Goal: Task Accomplishment & Management: Complete application form

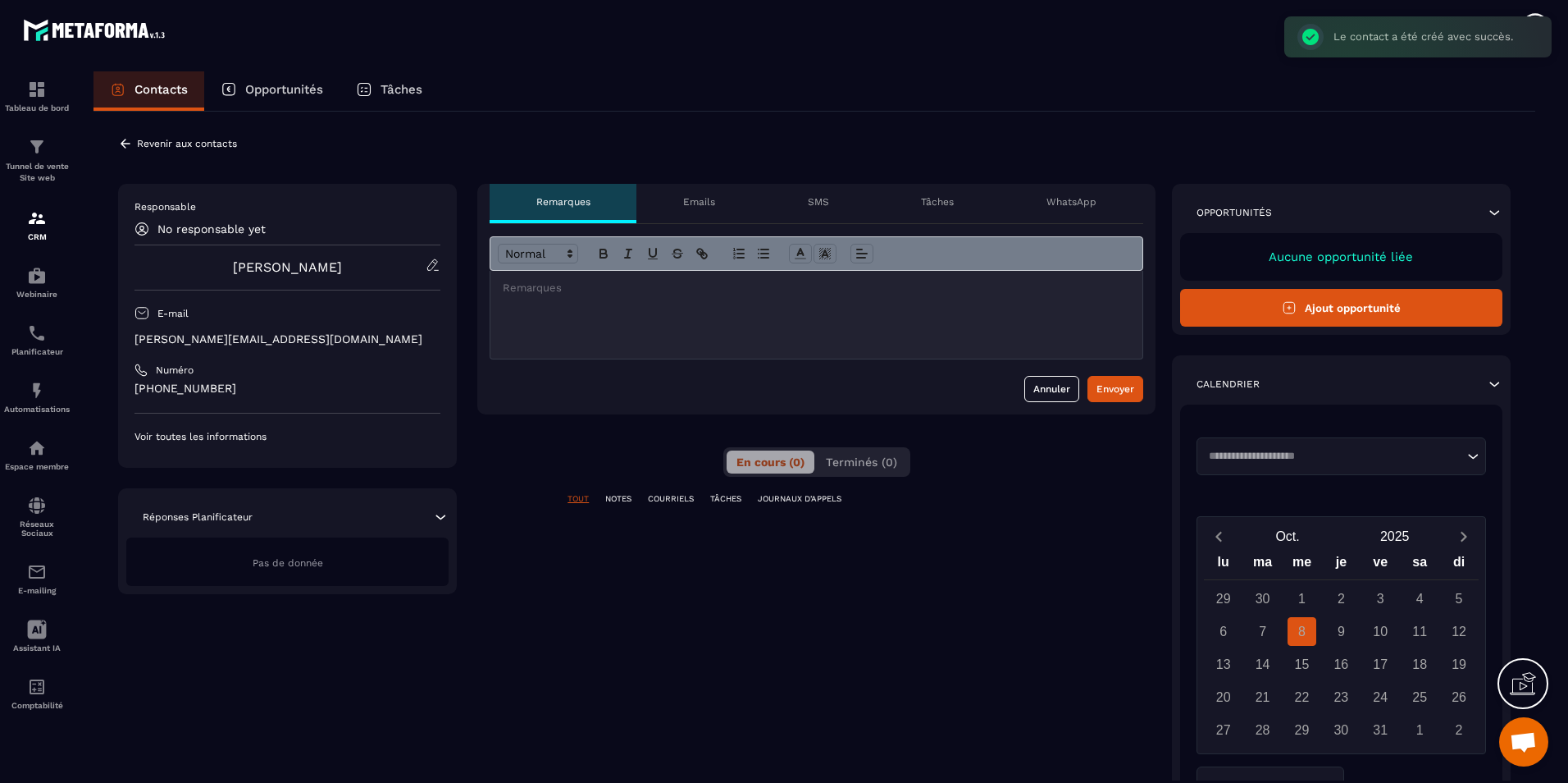
scroll to position [2359, 0]
click at [1271, 313] on button "Ajout opportunité" at bounding box center [1340, 308] width 322 height 38
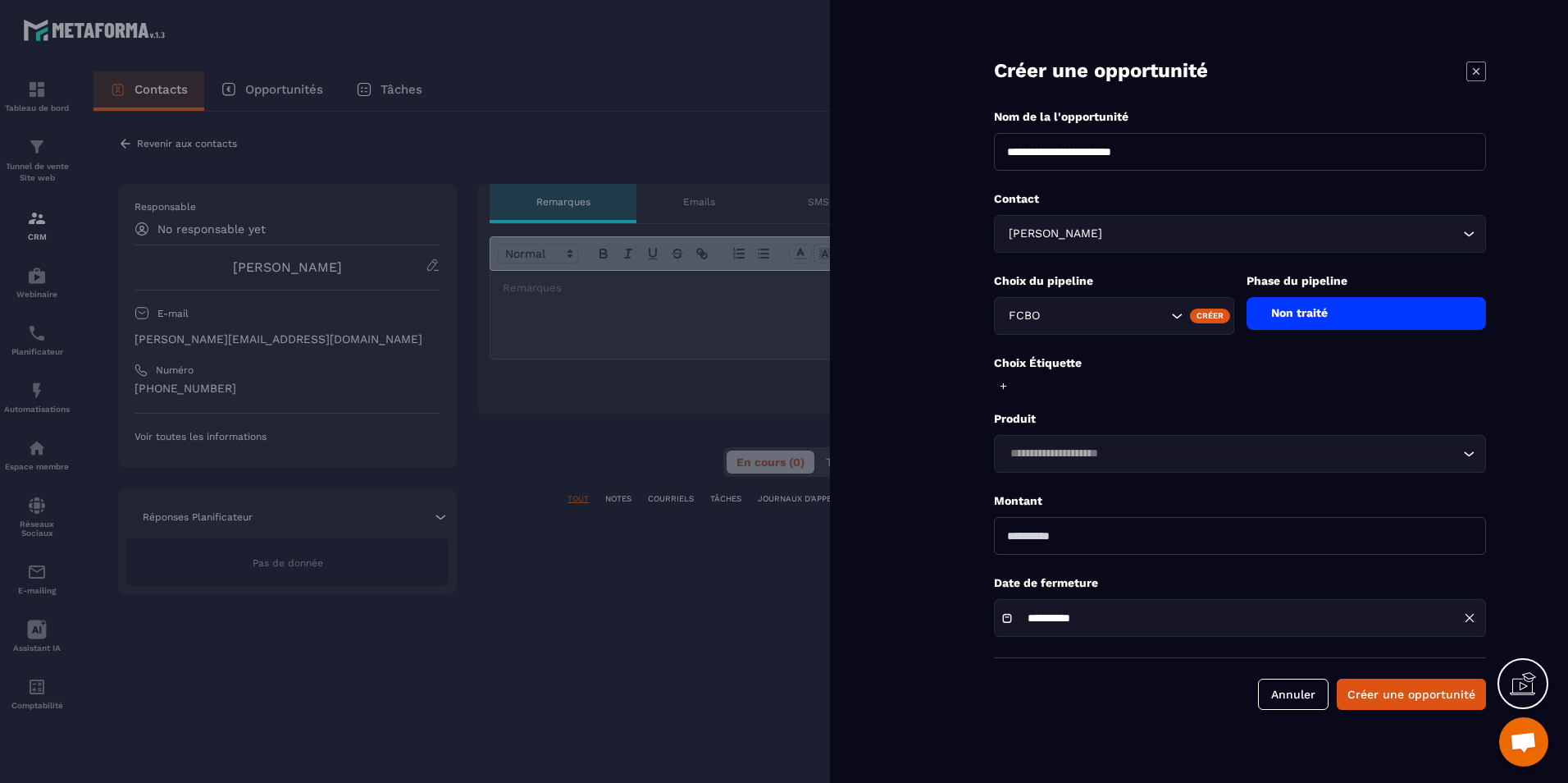
click at [1312, 296] on div "Phase du pipeline Non traité" at bounding box center [1366, 301] width 240 height 56
click at [1312, 311] on div "Non traité" at bounding box center [1366, 313] width 240 height 33
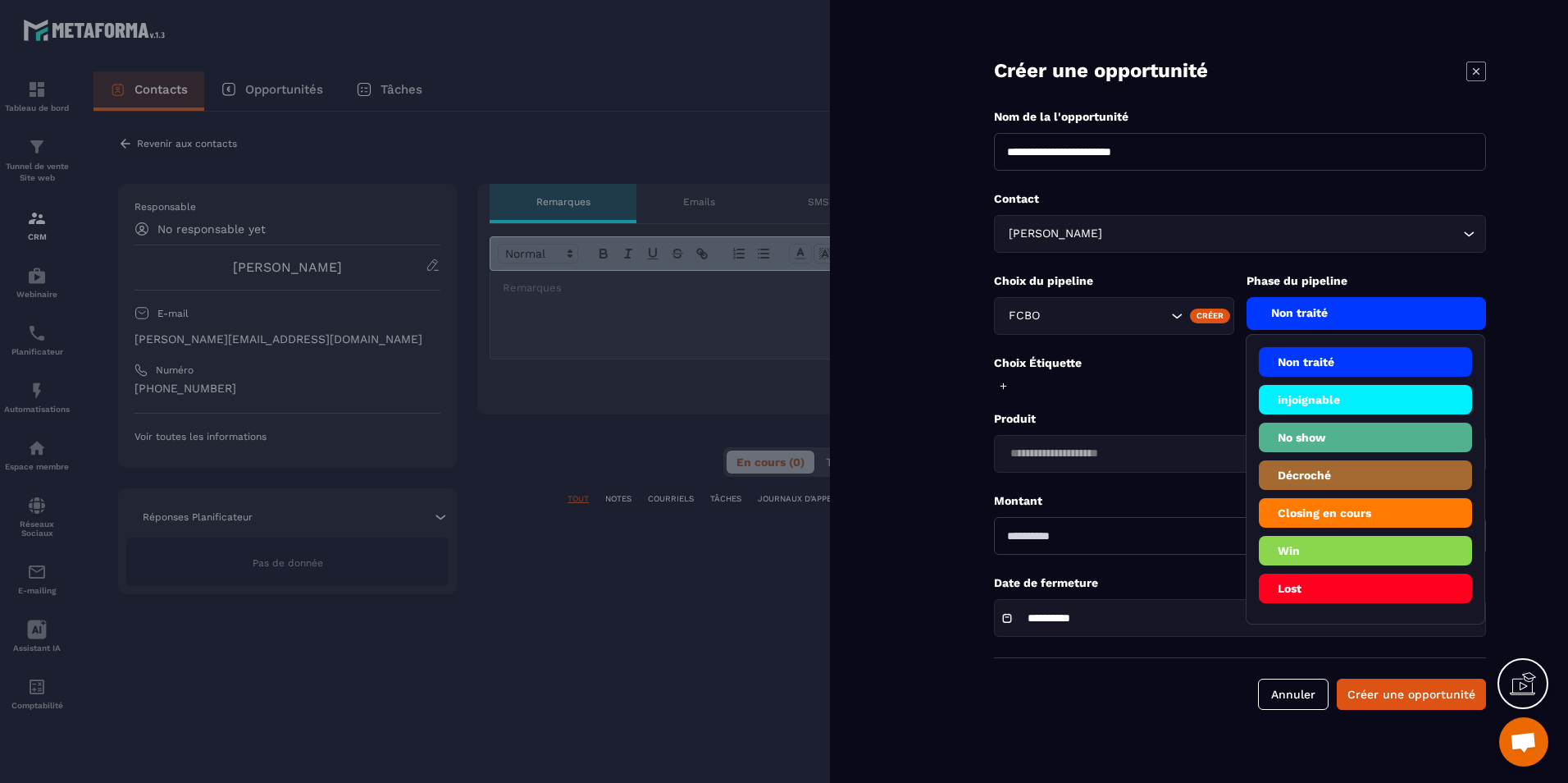
click at [1172, 308] on icon "Search for option" at bounding box center [1177, 316] width 16 height 16
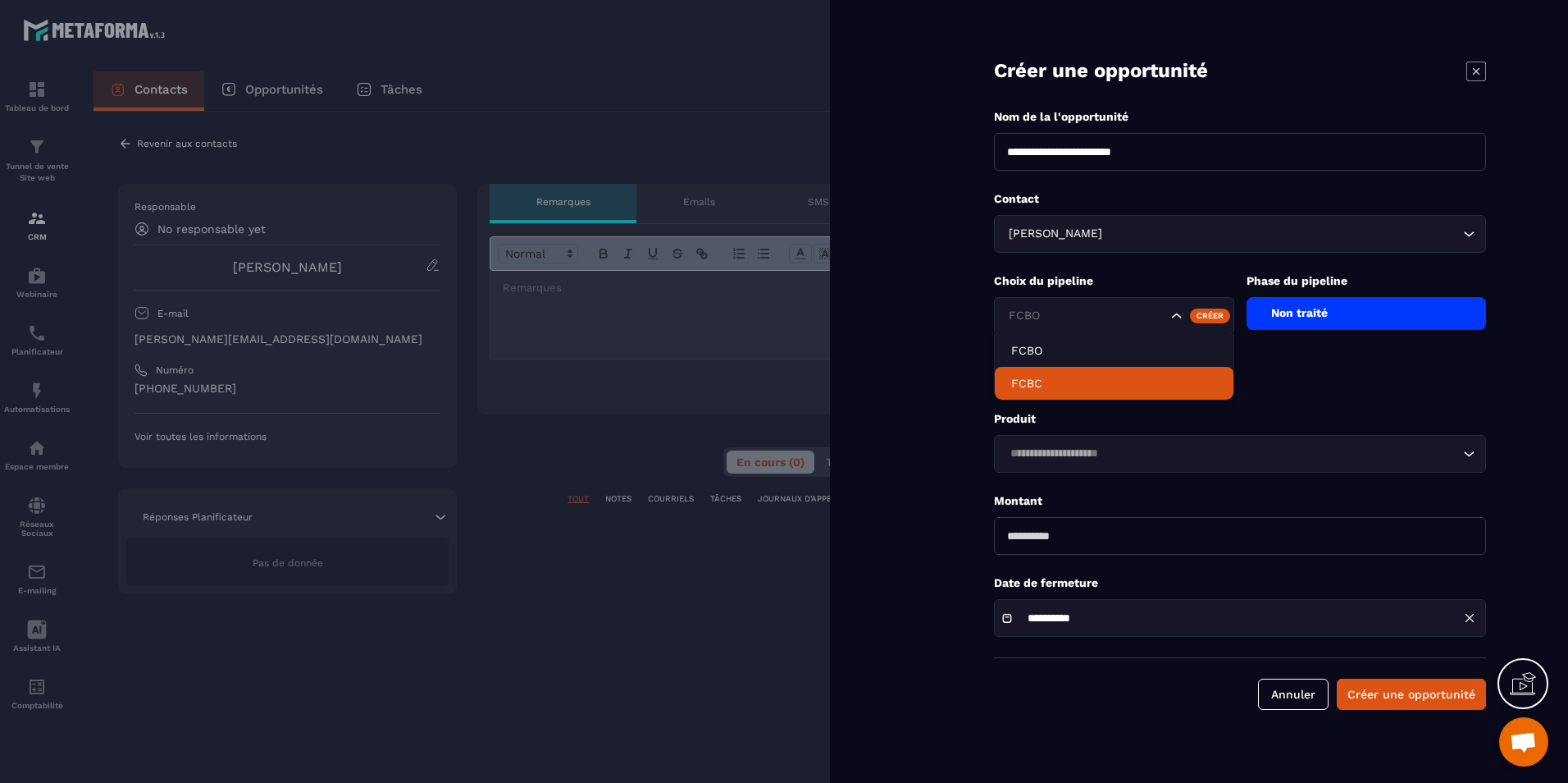
click at [1169, 390] on p "FCBC" at bounding box center [1114, 383] width 206 height 16
click at [1333, 318] on div "Non traité" at bounding box center [1366, 313] width 240 height 33
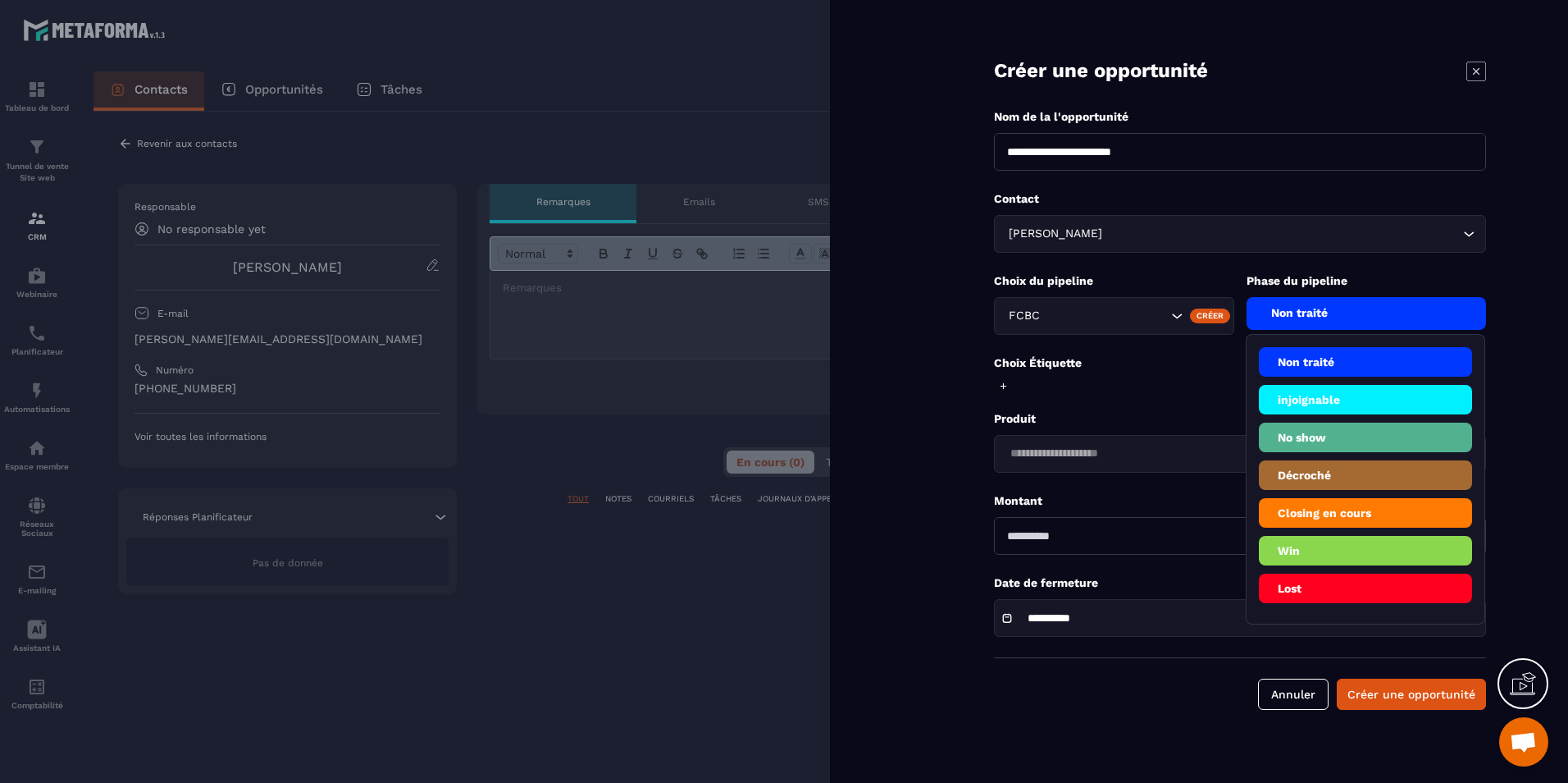
click at [1370, 524] on li "Closing en cours" at bounding box center [1366, 513] width 214 height 30
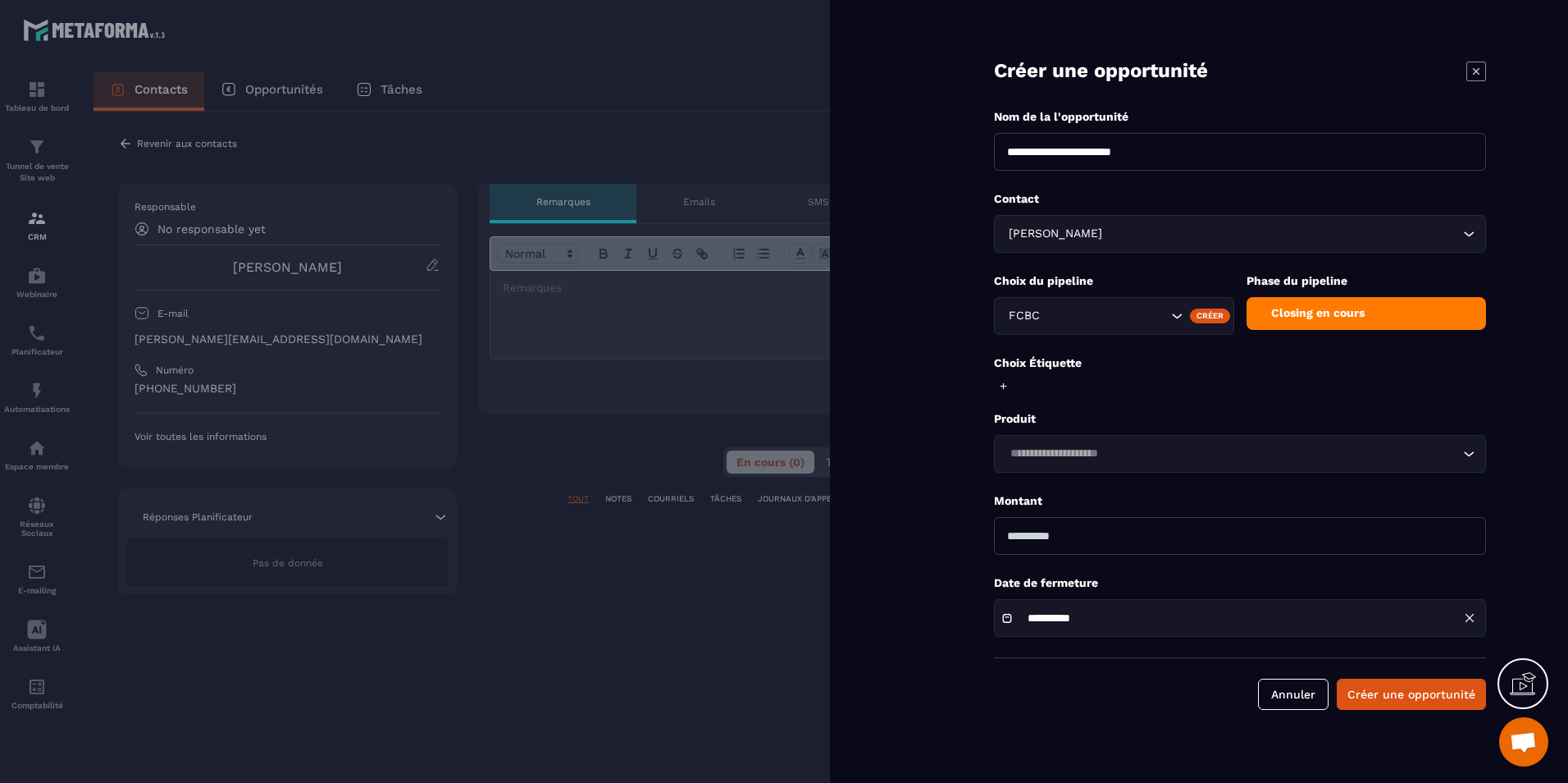
click at [1181, 533] on input "number" at bounding box center [1240, 536] width 492 height 38
type input "*"
click at [1397, 714] on form "**********" at bounding box center [1240, 371] width 656 height 742
click at [1393, 705] on button "Créer une opportunité" at bounding box center [1411, 694] width 150 height 31
